Goal: Obtain resource: Download file/media

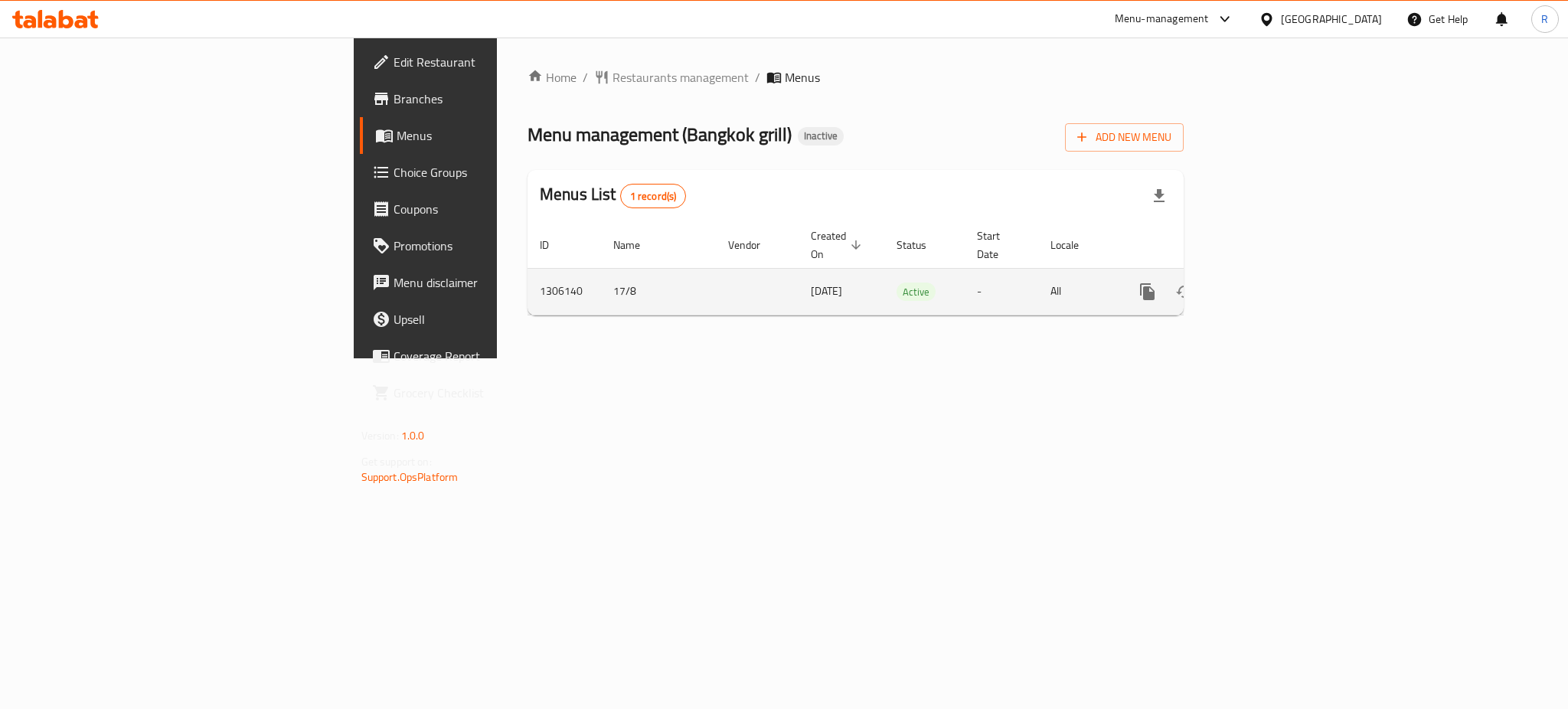
click at [1265, 285] on icon "enhanced table" at bounding box center [1258, 292] width 14 height 14
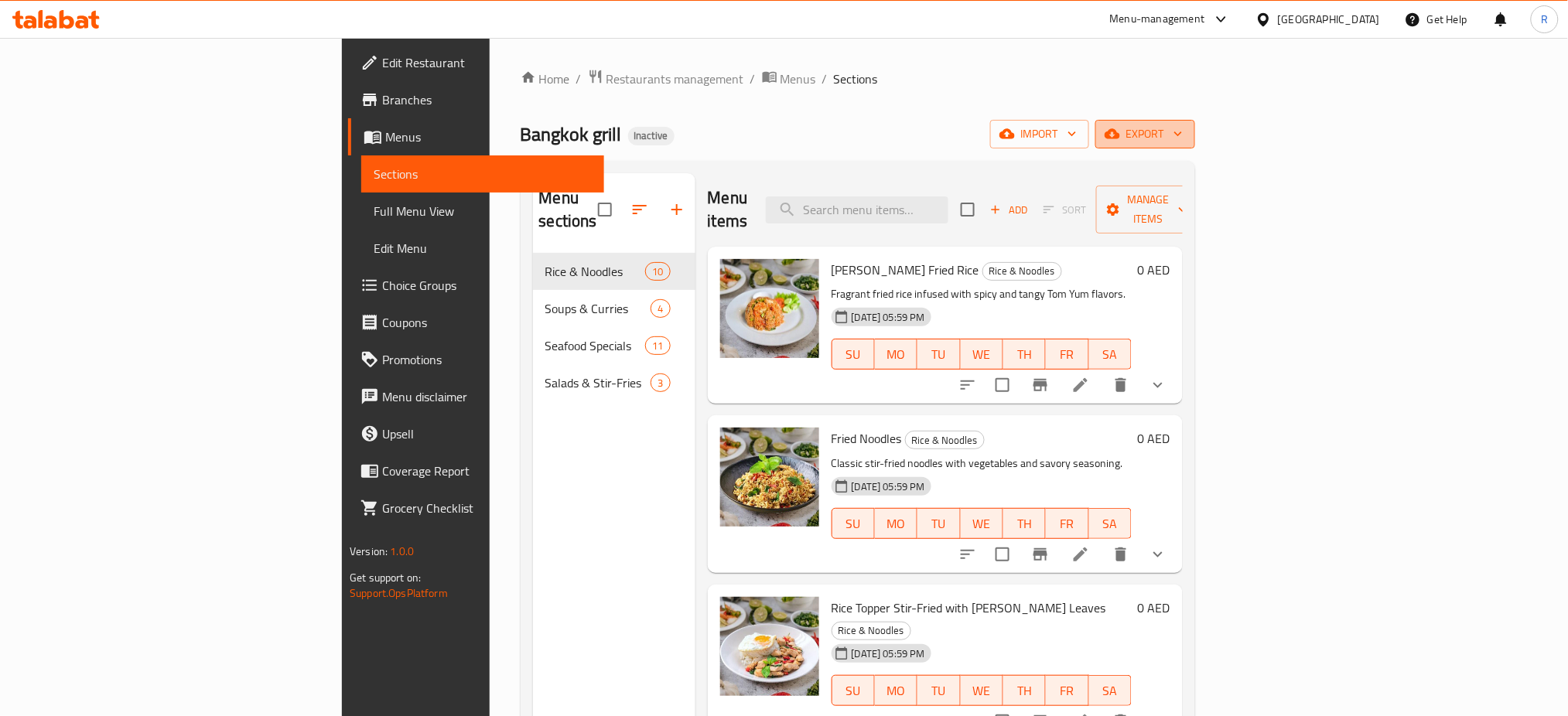
click at [1183, 137] on span "export" at bounding box center [1145, 134] width 75 height 19
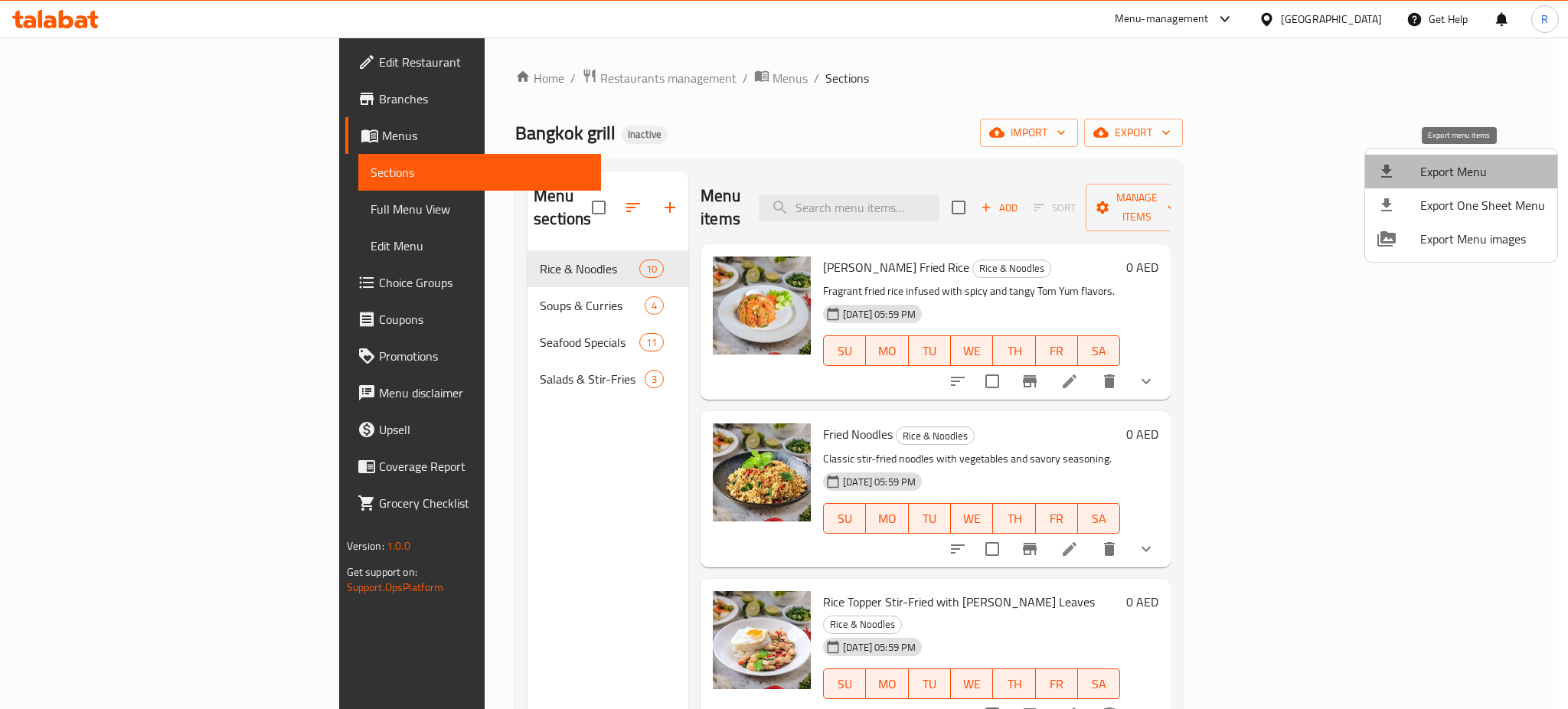
click at [1461, 169] on span "Export Menu" at bounding box center [1483, 171] width 124 height 18
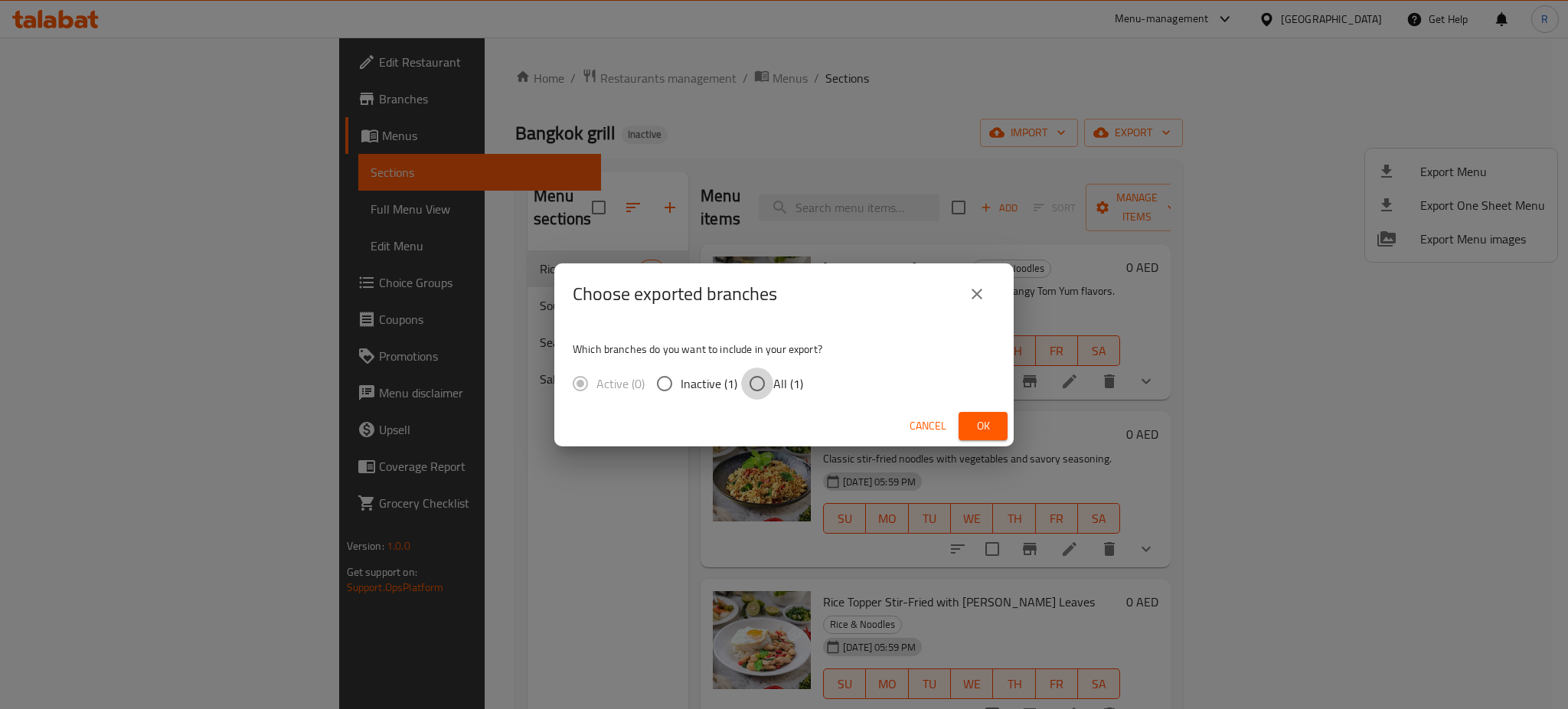
click at [759, 383] on input "All (1)" at bounding box center [757, 383] width 32 height 32
radio input "true"
click at [988, 414] on button "Ok" at bounding box center [983, 426] width 49 height 28
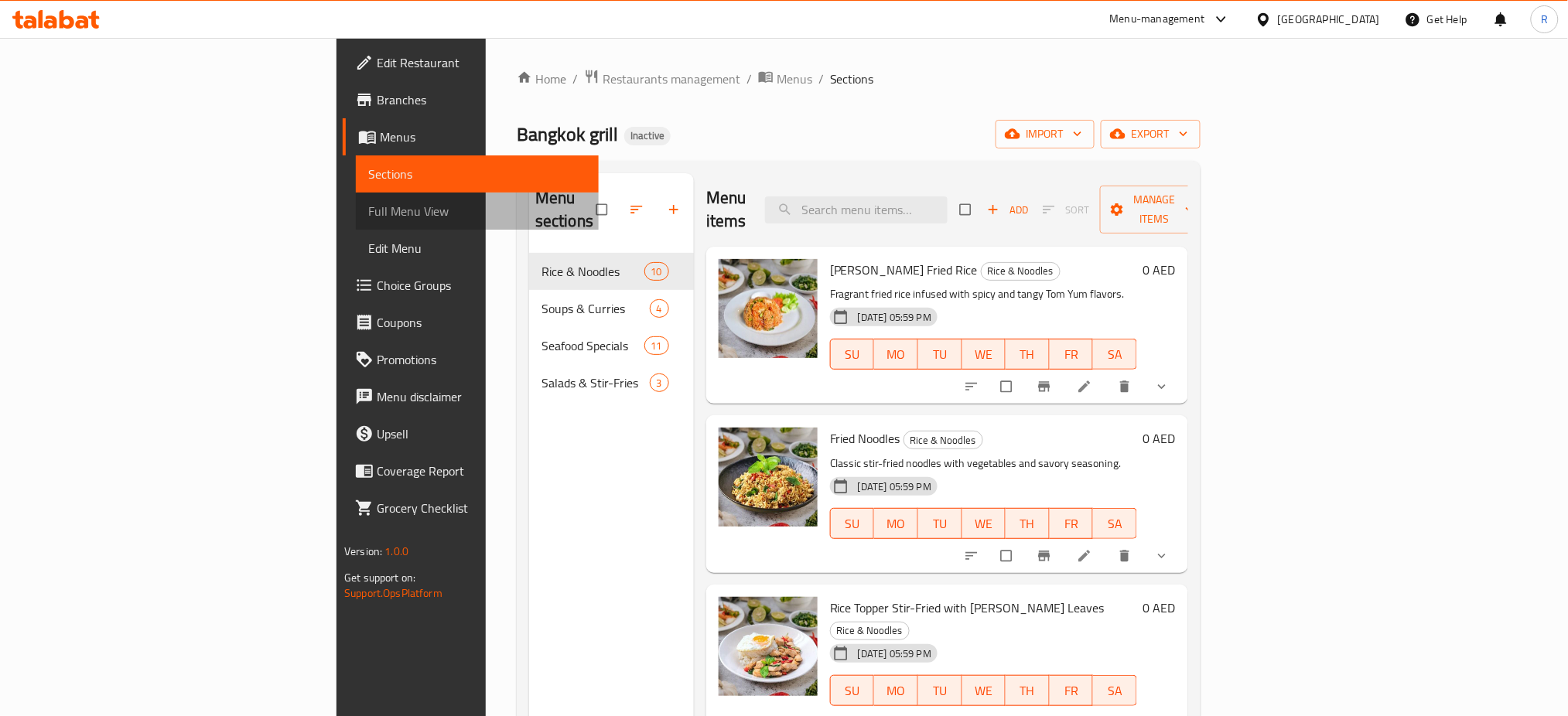
click at [368, 208] on span "Full Menu View" at bounding box center [478, 210] width 218 height 18
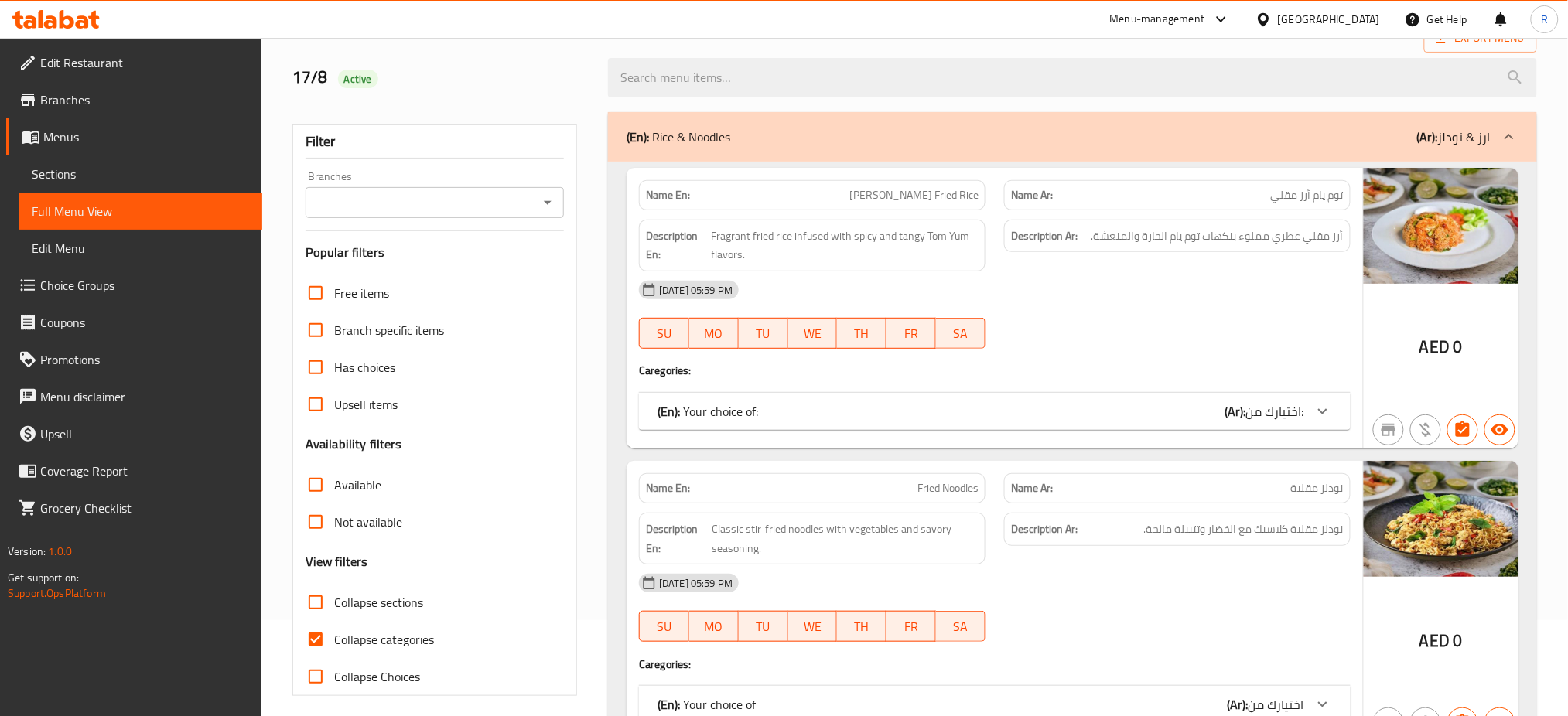
scroll to position [205, 0]
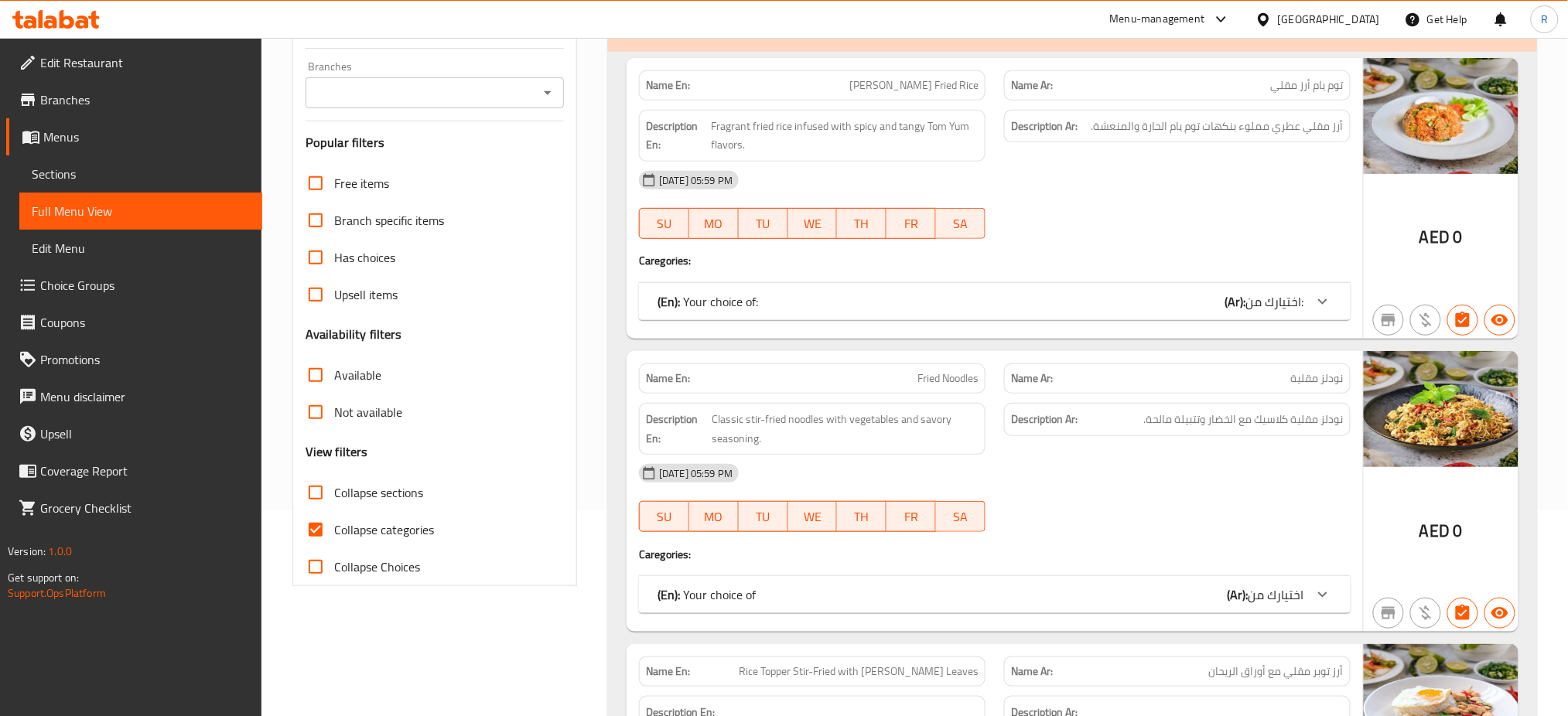
click at [314, 533] on input "Collapse categories" at bounding box center [315, 529] width 37 height 37
checkbox input "false"
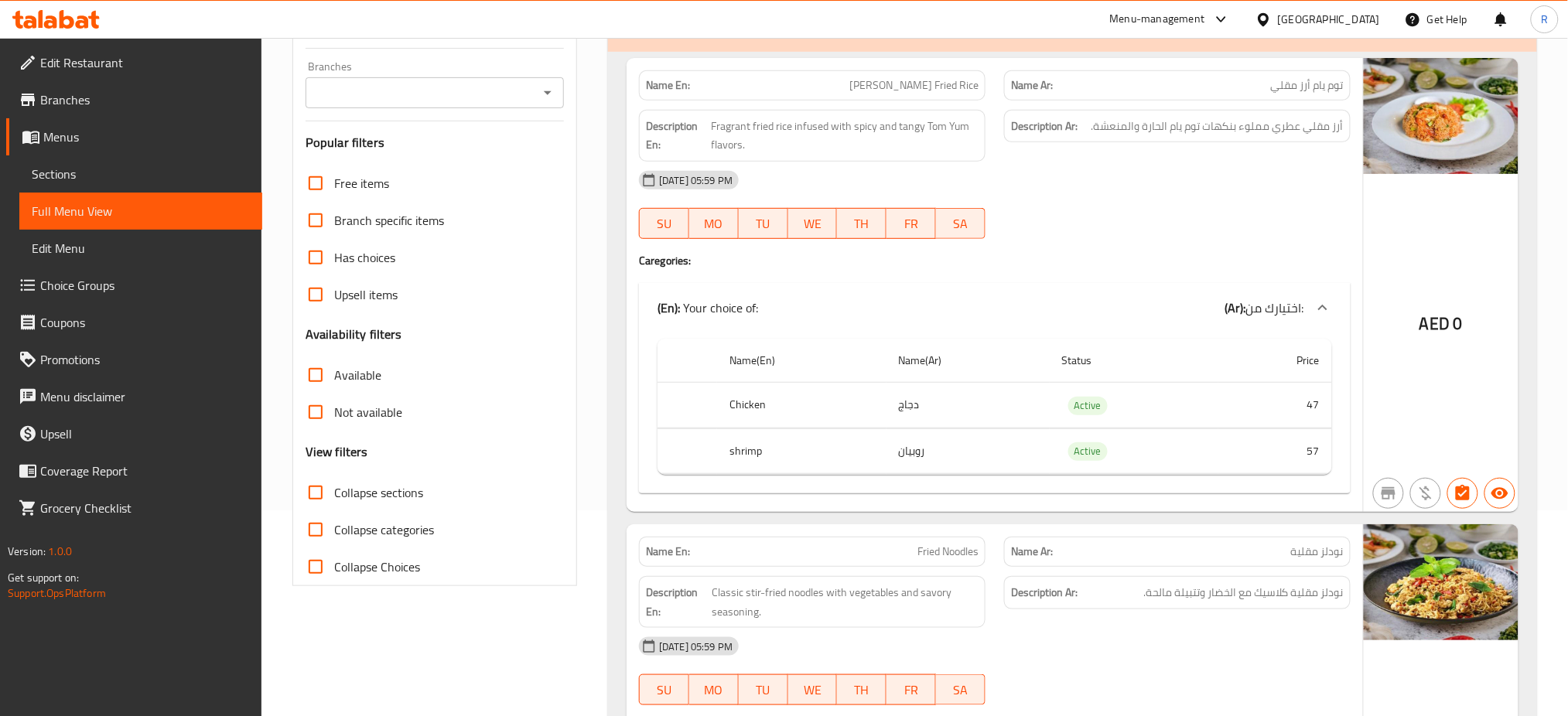
scroll to position [0, 0]
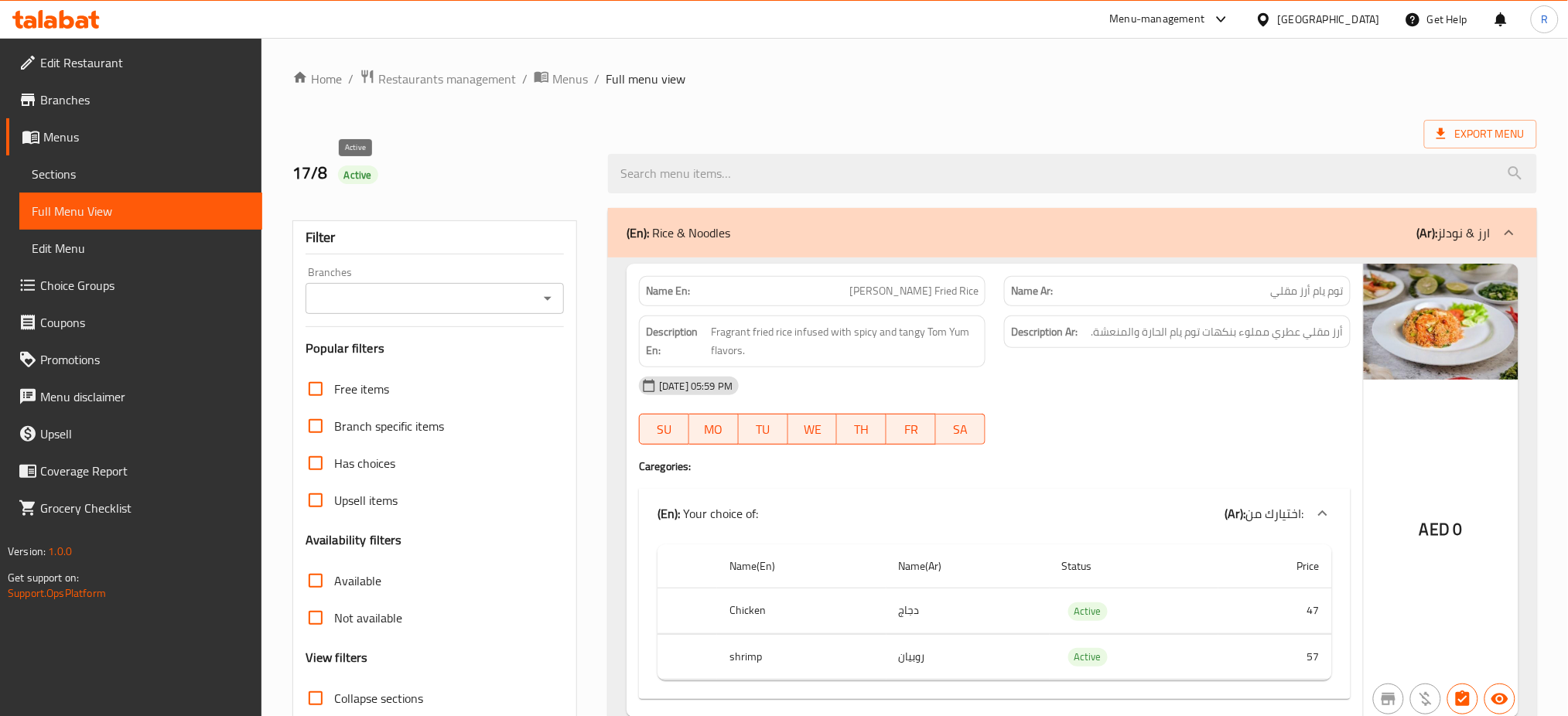
click at [362, 179] on span "Active" at bounding box center [357, 175] width 40 height 15
copy span "Active"
